Goal: Transaction & Acquisition: Obtain resource

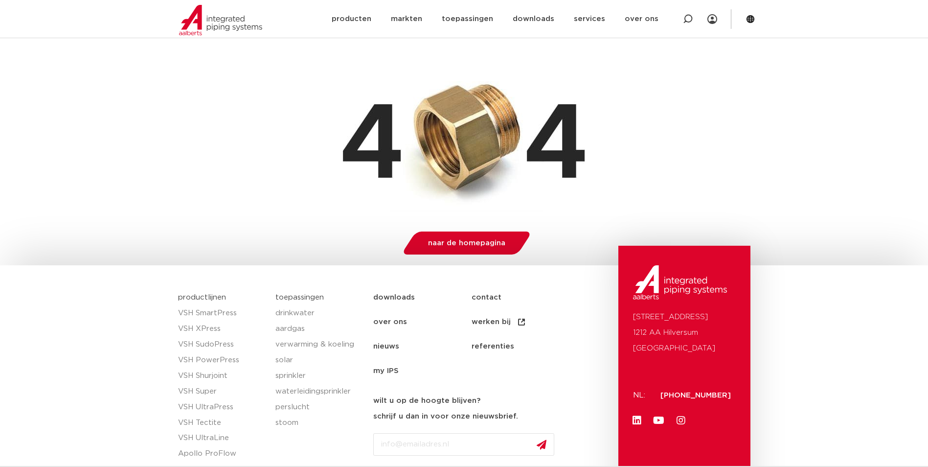
scroll to position [147, 0]
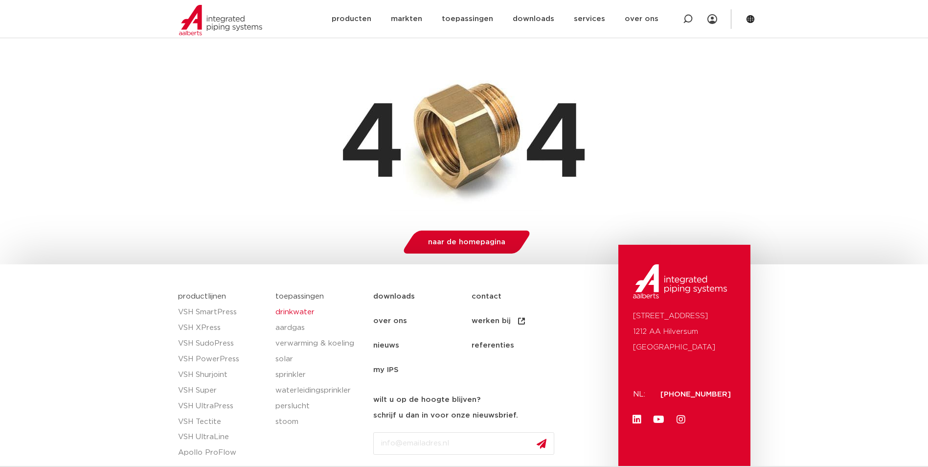
click at [293, 312] on link "drinkwater" at bounding box center [319, 312] width 88 height 16
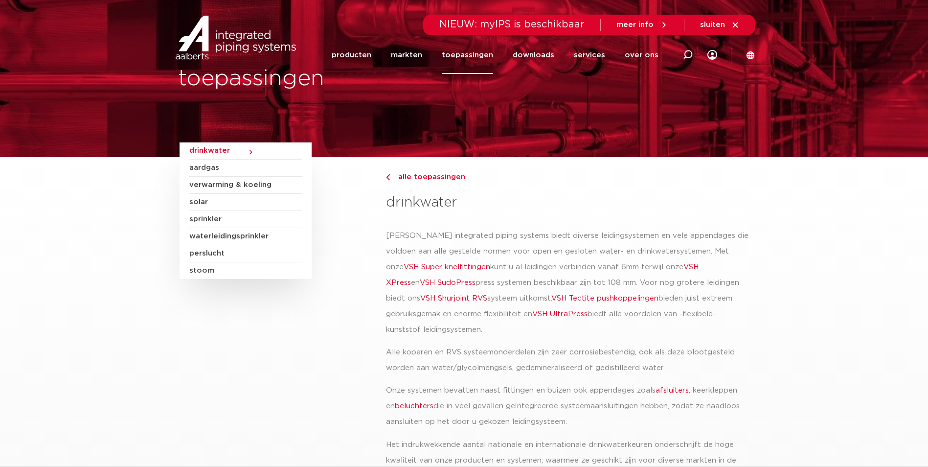
click at [435, 267] on link "VSH Super knelfittingen" at bounding box center [446, 266] width 87 height 7
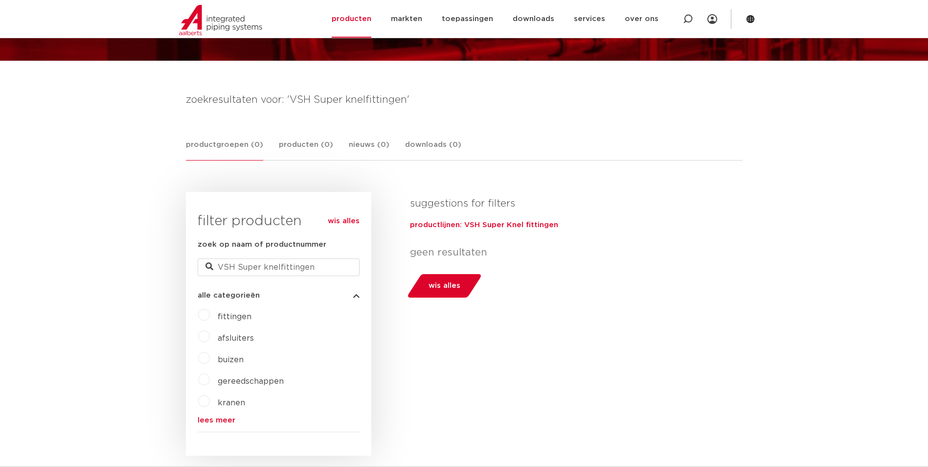
scroll to position [98, 0]
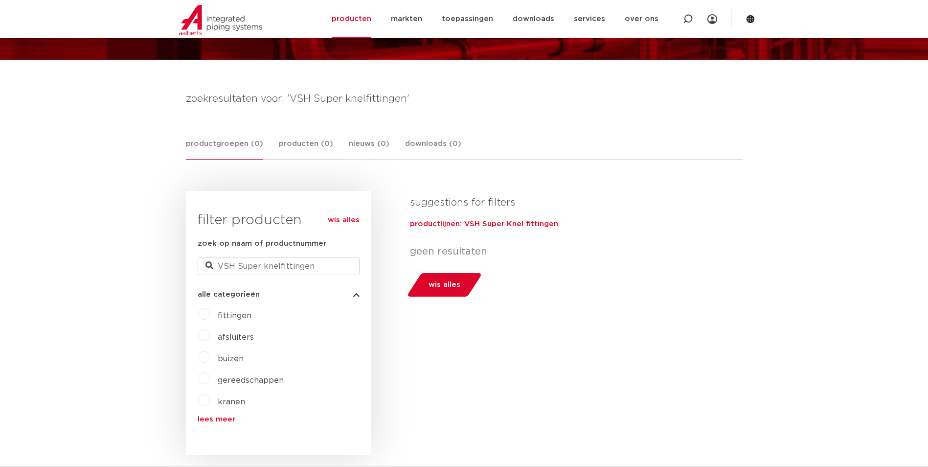
click at [210, 316] on label "fittingen" at bounding box center [231, 314] width 42 height 16
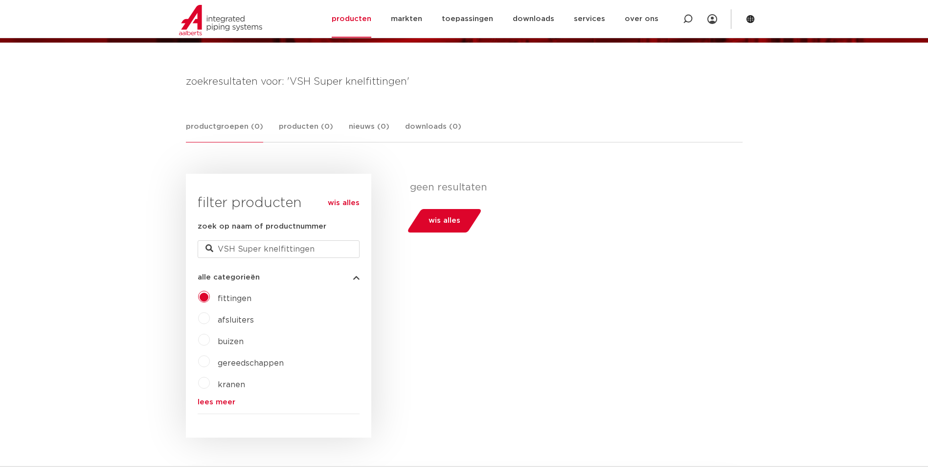
scroll to position [98, 0]
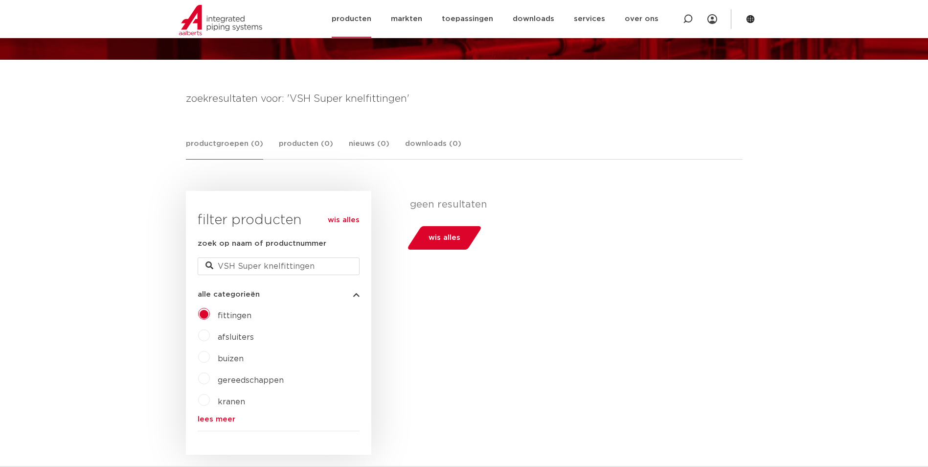
click at [359, 17] on link "producten" at bounding box center [352, 19] width 40 height 38
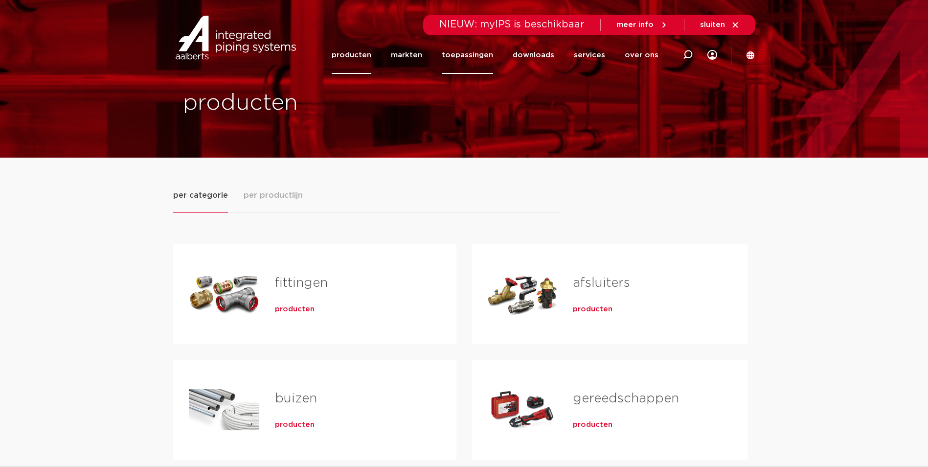
click at [467, 60] on link "toepassingen" at bounding box center [467, 55] width 51 height 38
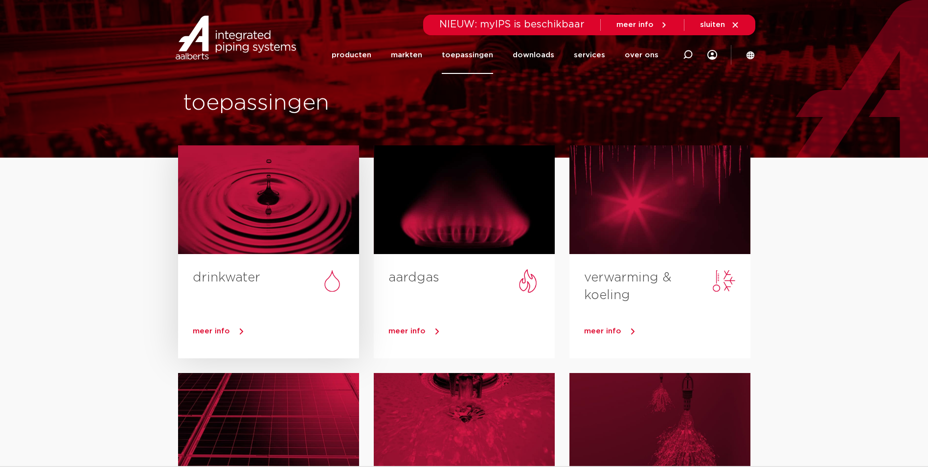
click at [217, 333] on span "meer info" at bounding box center [211, 330] width 37 height 7
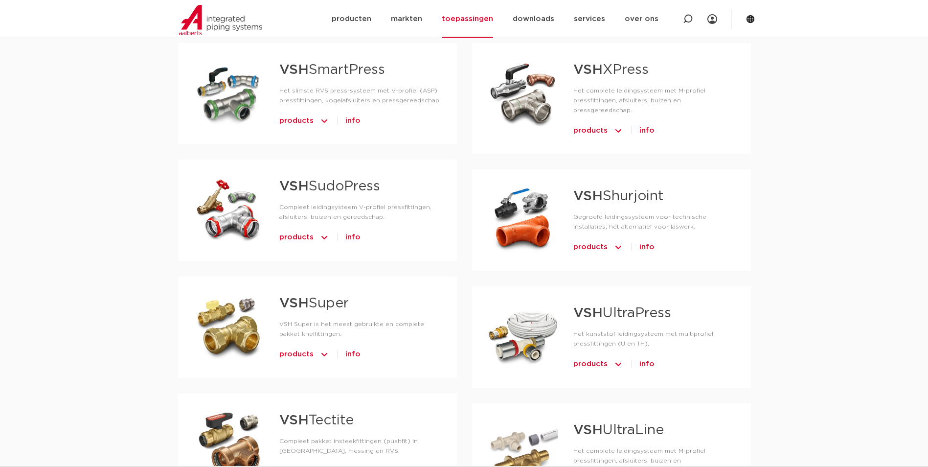
scroll to position [587, 0]
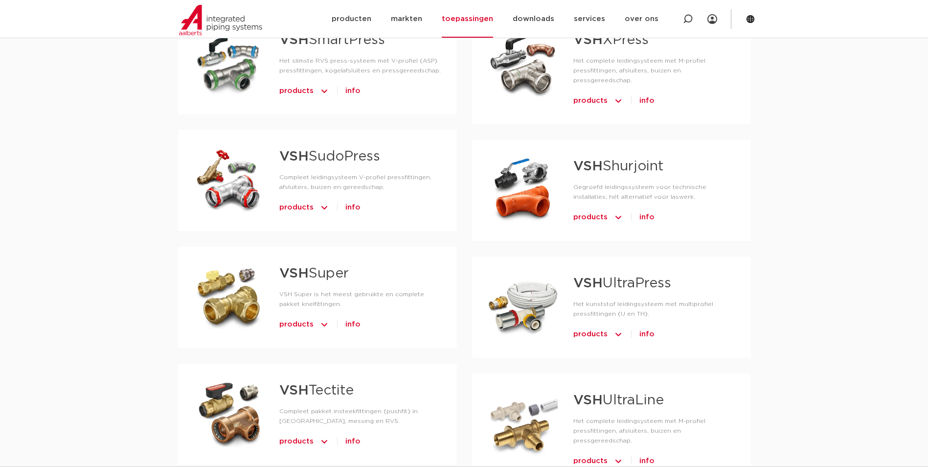
click at [349, 321] on span "info" at bounding box center [352, 324] width 15 height 16
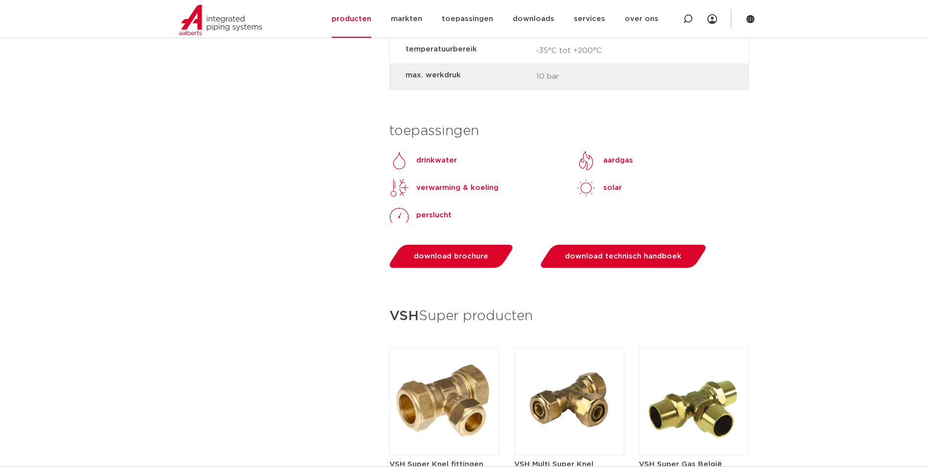
scroll to position [1174, 0]
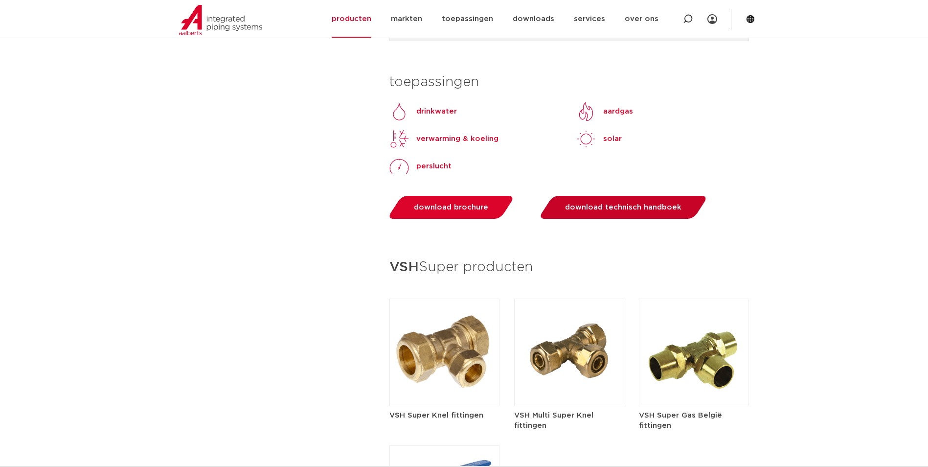
click at [633, 205] on span "download technisch handboek" at bounding box center [623, 206] width 116 height 7
